Goal: Task Accomplishment & Management: Use online tool/utility

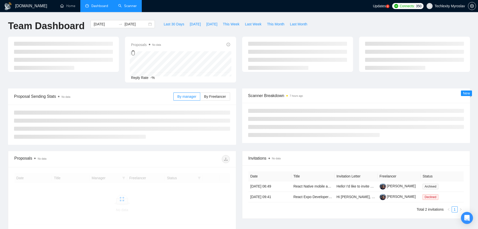
click at [129, 8] on link "Scanner" at bounding box center [127, 6] width 19 height 4
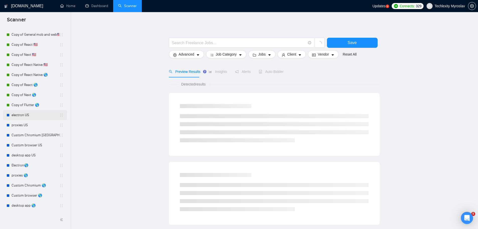
click at [27, 116] on link "electron US" at bounding box center [36, 115] width 48 height 10
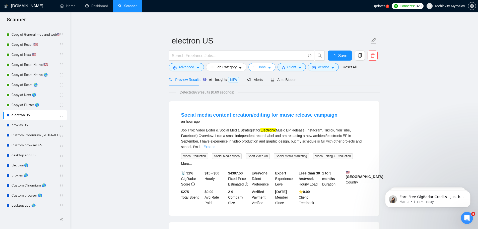
click at [268, 68] on icon "caret-down" at bounding box center [270, 68] width 4 height 4
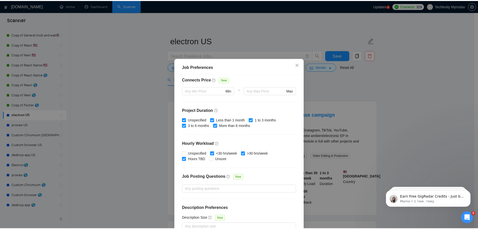
scroll to position [123, 0]
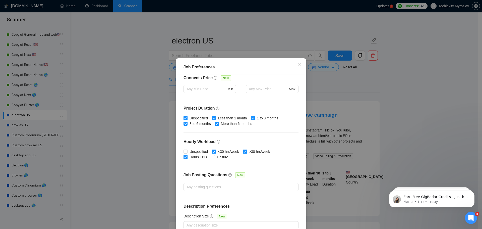
click at [410, 90] on div "Job Preferences Budget Project Type All Fixed Price Hourly Rate Fixed Price Bud…" at bounding box center [241, 114] width 482 height 229
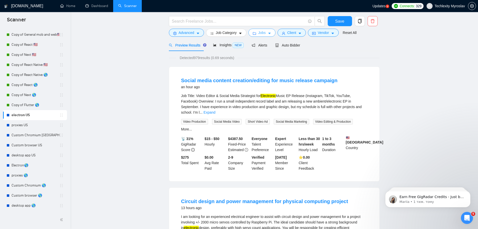
scroll to position [0, 0]
